Goal: Information Seeking & Learning: Learn about a topic

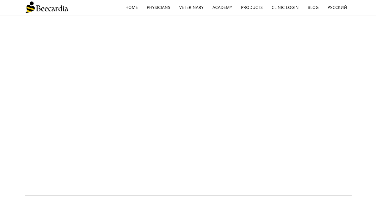
scroll to position [452, 0]
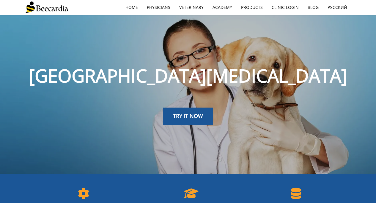
scroll to position [461, 0]
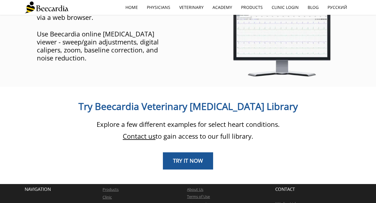
click at [203, 153] on link "TRY IT NOW" at bounding box center [188, 161] width 50 height 17
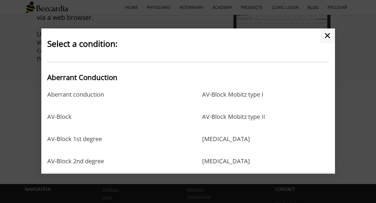
click at [214, 121] on link "AV-Block Mobitz type II" at bounding box center [233, 122] width 63 height 19
click at [252, 96] on link "AV-Block Mobitz type I" at bounding box center [232, 100] width 61 height 19
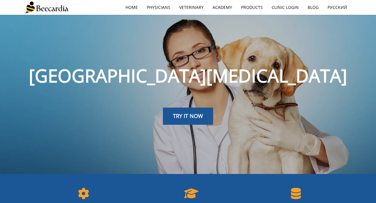
scroll to position [461, 0]
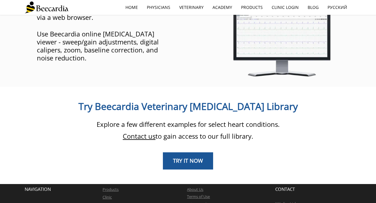
click at [182, 153] on link "TRY IT NOW" at bounding box center [188, 161] width 50 height 17
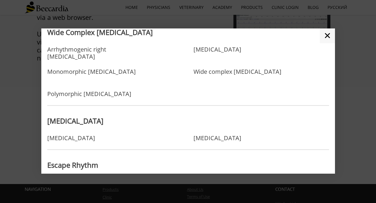
scroll to position [428, 0]
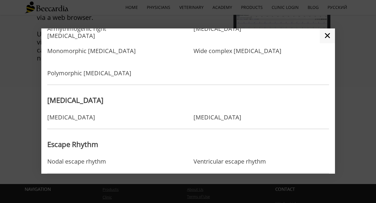
click at [208, 120] on link "Sick sinus syndrome" at bounding box center [217, 117] width 48 height 7
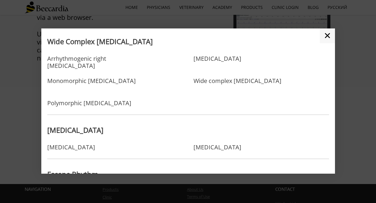
scroll to position [378, 0]
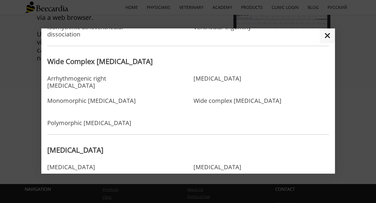
click at [121, 82] on link "Arrhythmogenic right ventricular tachycardia" at bounding box center [100, 84] width 106 height 19
click at [229, 82] on link "Ventricular tachycardia" at bounding box center [217, 84] width 48 height 19
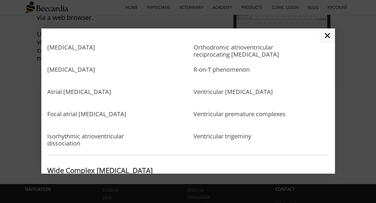
scroll to position [270, 0]
click at [215, 116] on link "Ventricular premature complexes" at bounding box center [239, 119] width 92 height 19
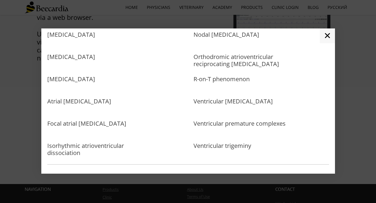
scroll to position [260, 0]
click at [63, 39] on link "Atrial fibrillation" at bounding box center [71, 40] width 48 height 19
click at [68, 58] on link "Atrial flutter" at bounding box center [71, 62] width 48 height 19
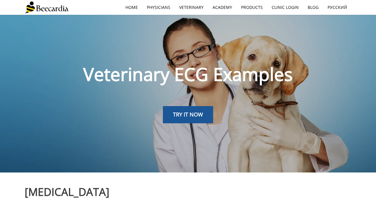
scroll to position [1, 0]
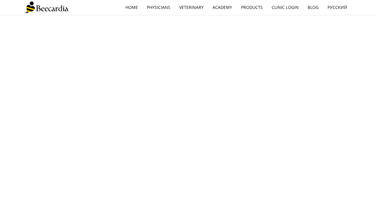
scroll to position [221, 0]
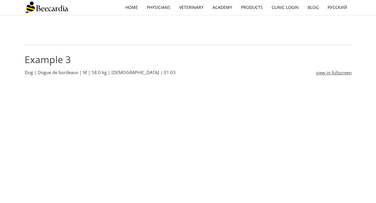
scroll to position [666, 0]
